Goal: Find specific page/section: Find specific page/section

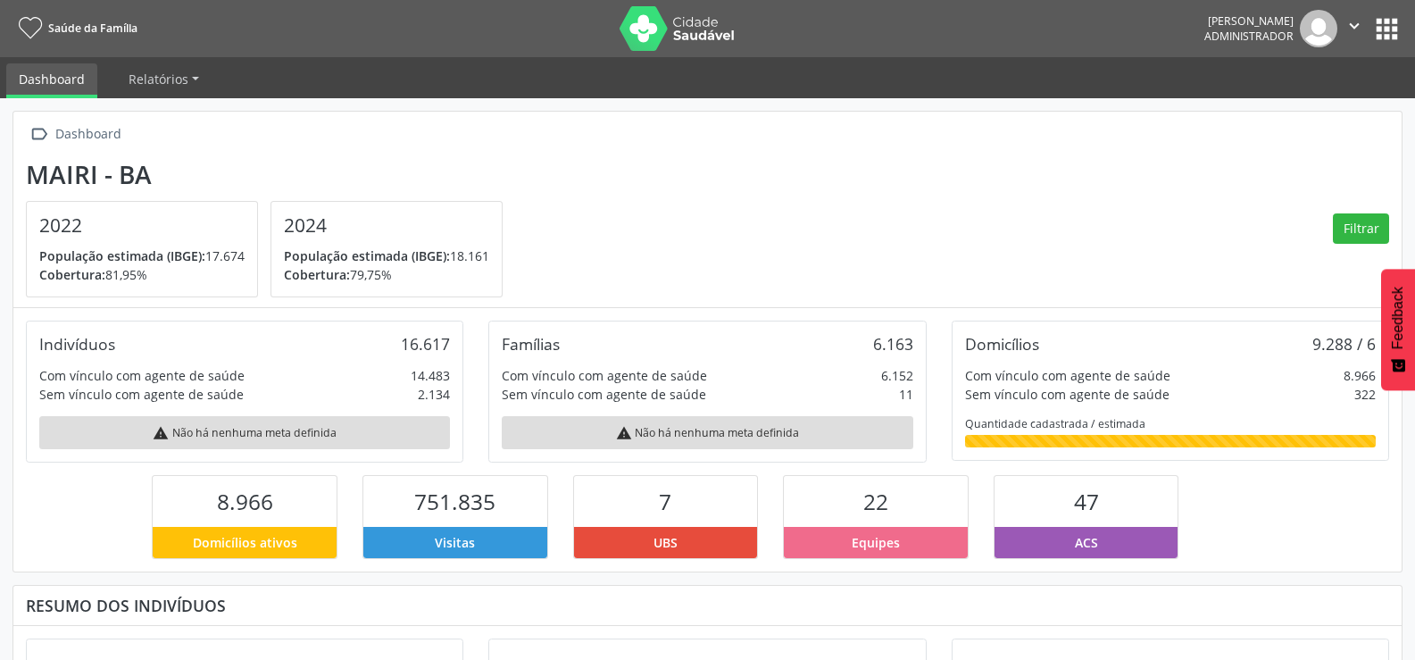
click at [1389, 39] on button "apps" at bounding box center [1386, 28] width 31 height 31
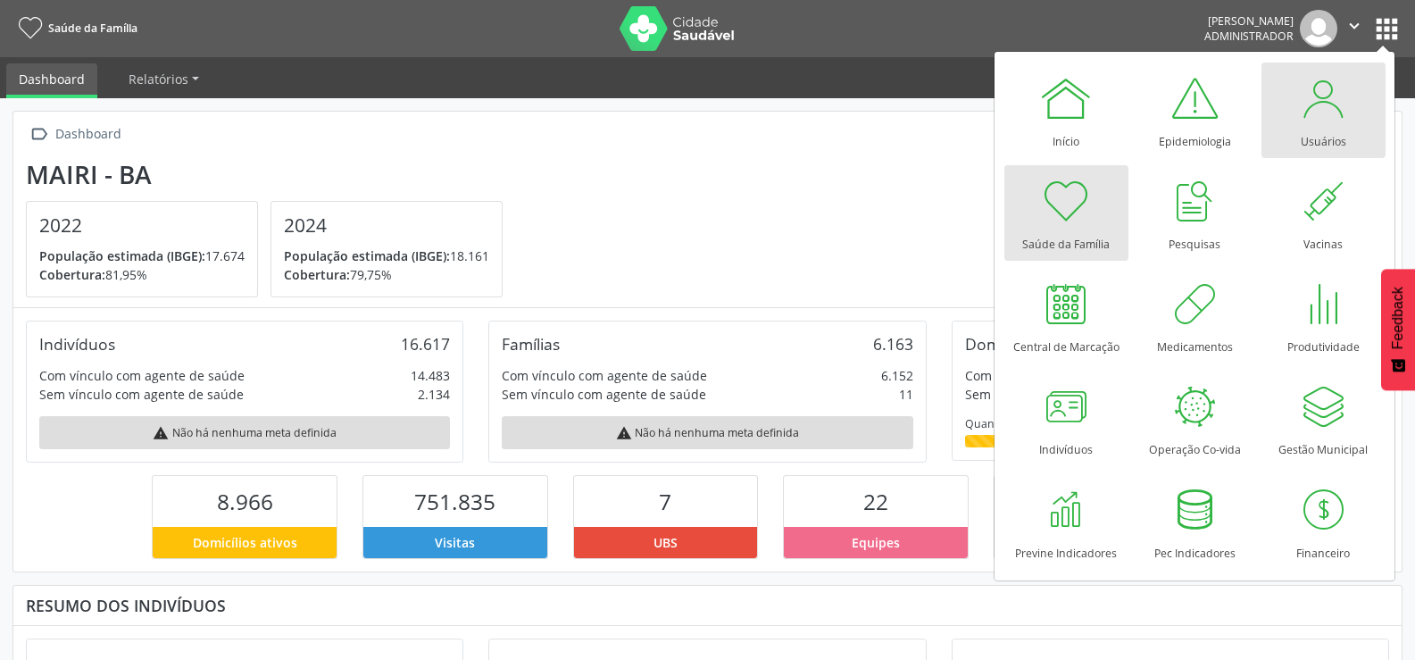
click at [1312, 126] on div "Usuários" at bounding box center [1324, 137] width 46 height 24
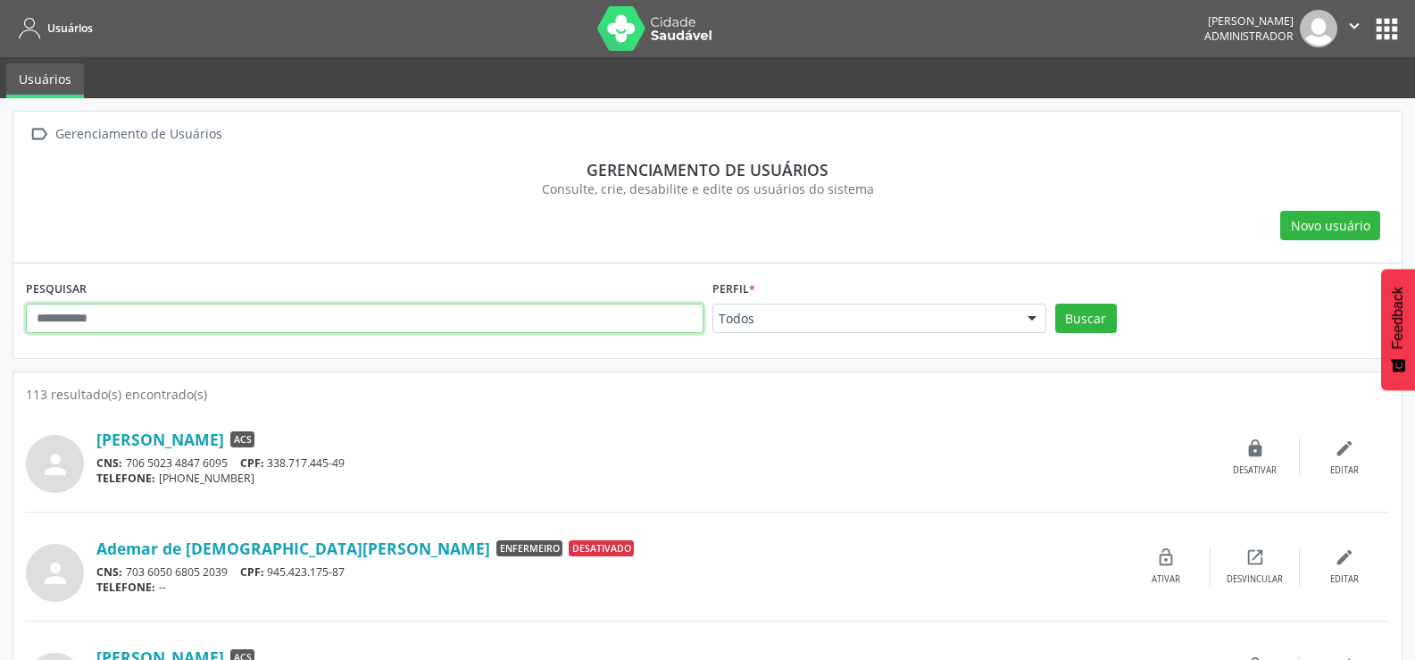
click at [261, 325] on input "text" at bounding box center [365, 319] width 678 height 30
type input "*******"
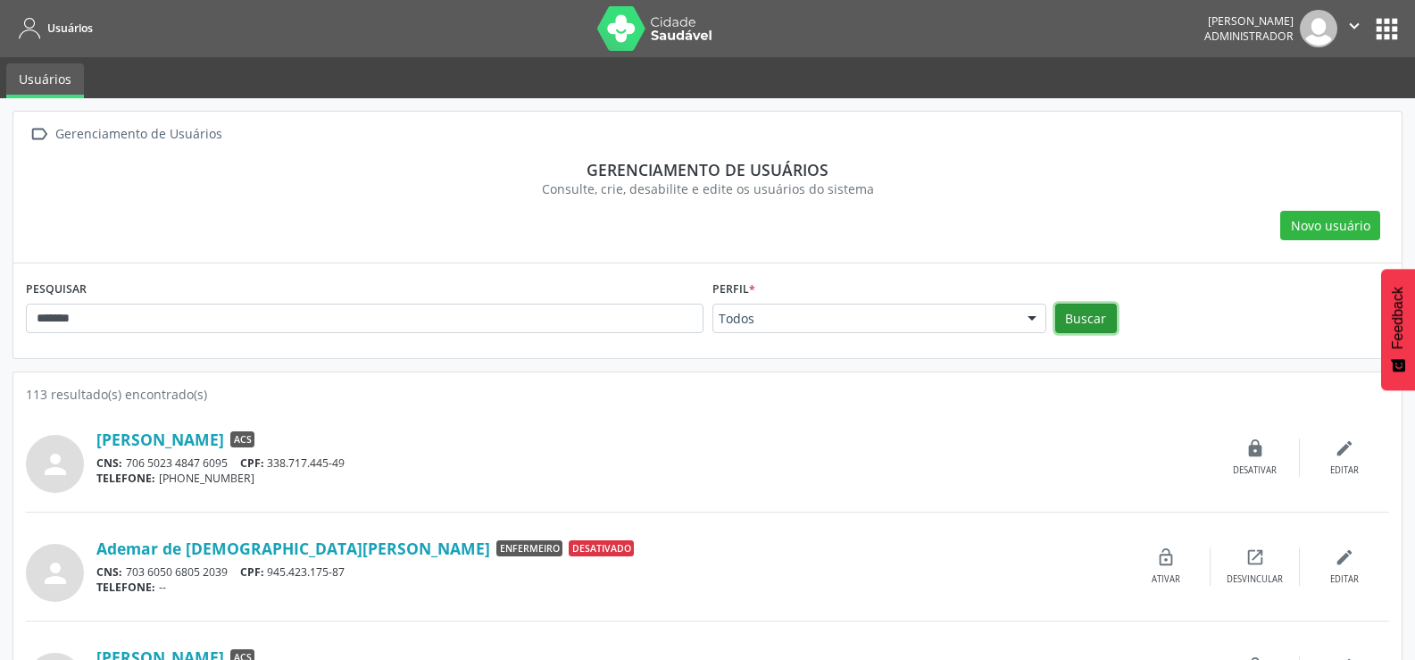
click at [1094, 312] on button "Buscar" at bounding box center [1086, 319] width 62 height 30
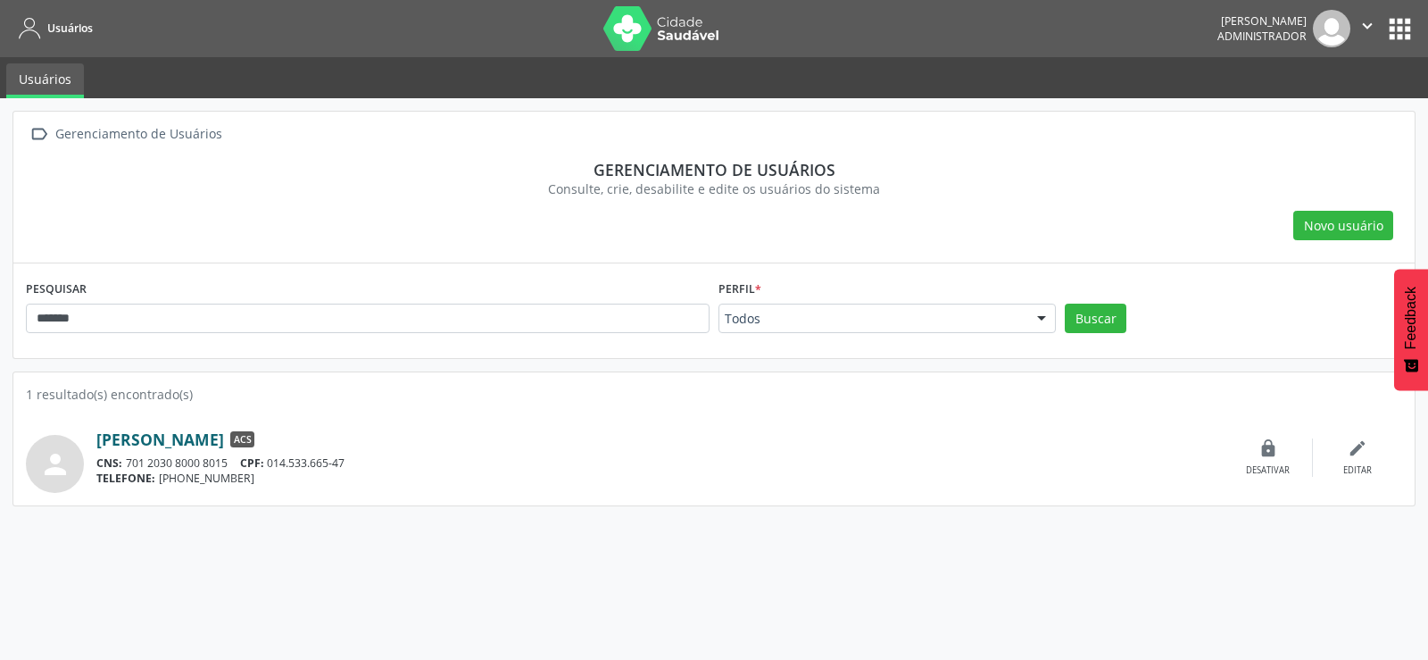
click at [224, 445] on link "[PERSON_NAME]" at bounding box center [160, 439] width 128 height 20
